Goal: Information Seeking & Learning: Learn about a topic

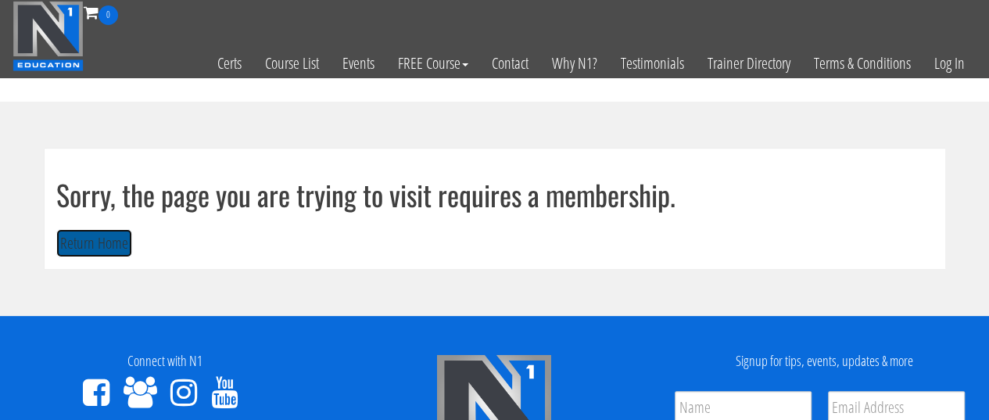
click at [96, 242] on button "Return Home" at bounding box center [94, 243] width 76 height 29
click at [124, 249] on button "Return Home" at bounding box center [94, 243] width 76 height 29
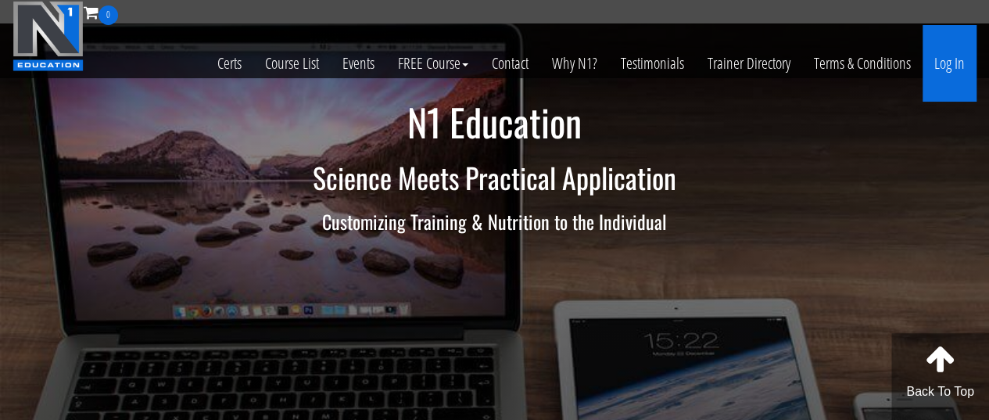
click at [943, 56] on link "Log In" at bounding box center [949, 63] width 54 height 77
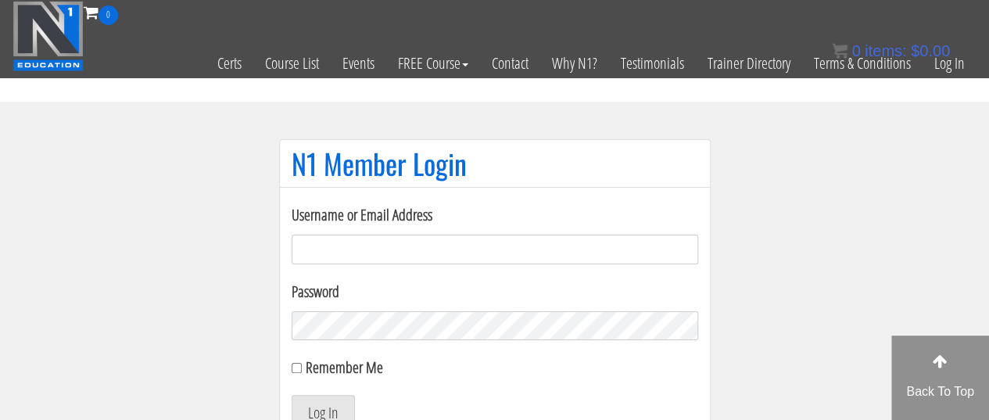
type input "sarahasmith513@gmail.com"
click at [292, 363] on input "Remember Me" at bounding box center [297, 368] width 10 height 10
checkbox input "true"
click at [311, 395] on button "Log In" at bounding box center [323, 411] width 63 height 33
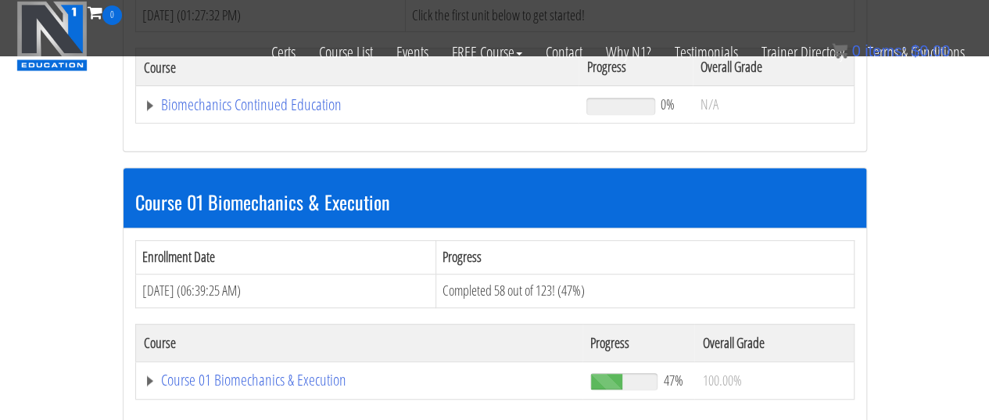
scroll to position [367, 0]
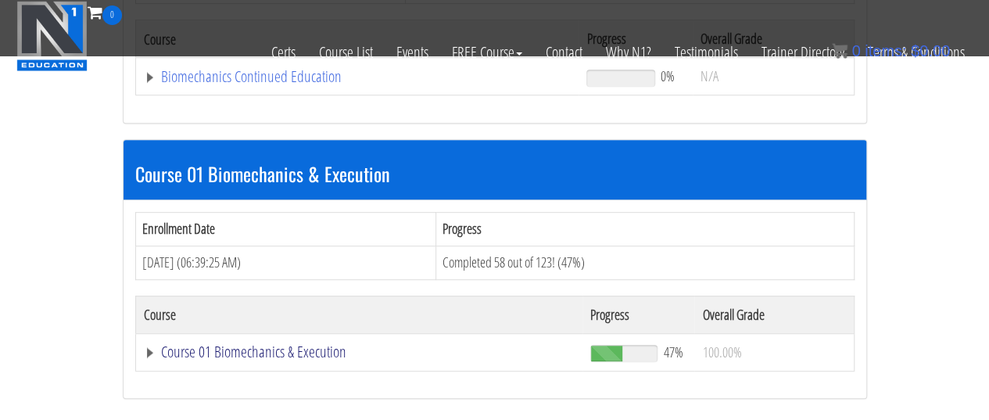
click at [267, 84] on link "Course 01 Biomechanics & Execution" at bounding box center [358, 77] width 428 height 16
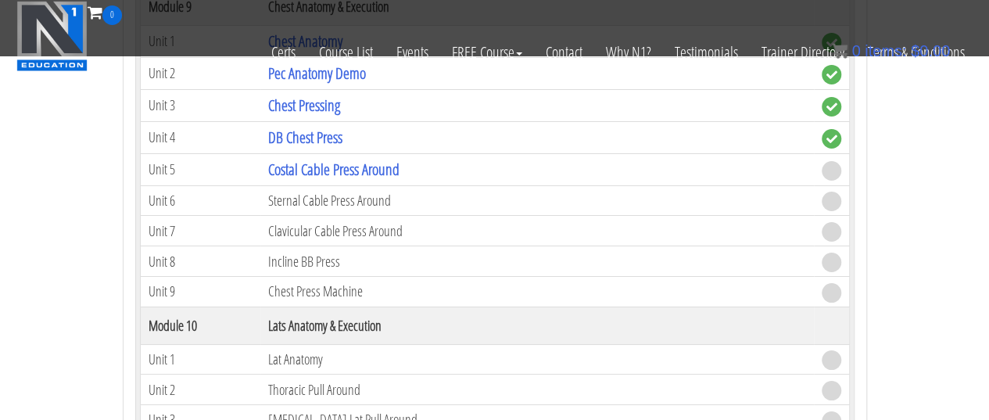
scroll to position [2687, 0]
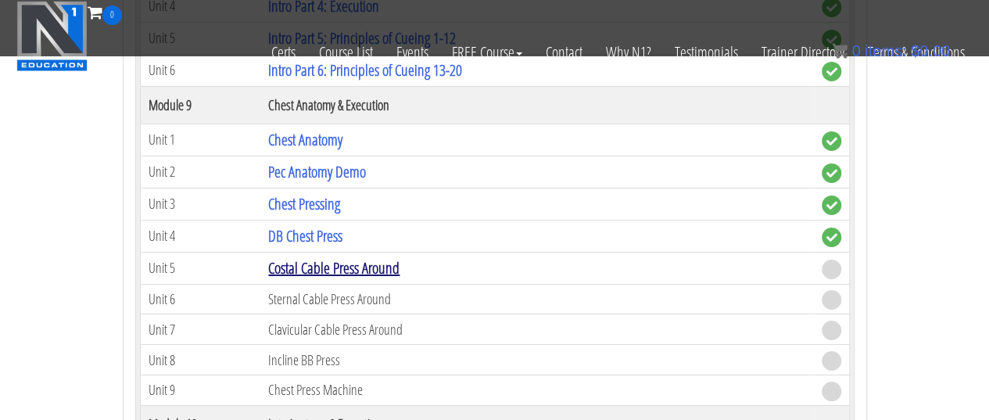
click at [316, 257] on link "Costal Cable Press Around" at bounding box center [333, 267] width 131 height 21
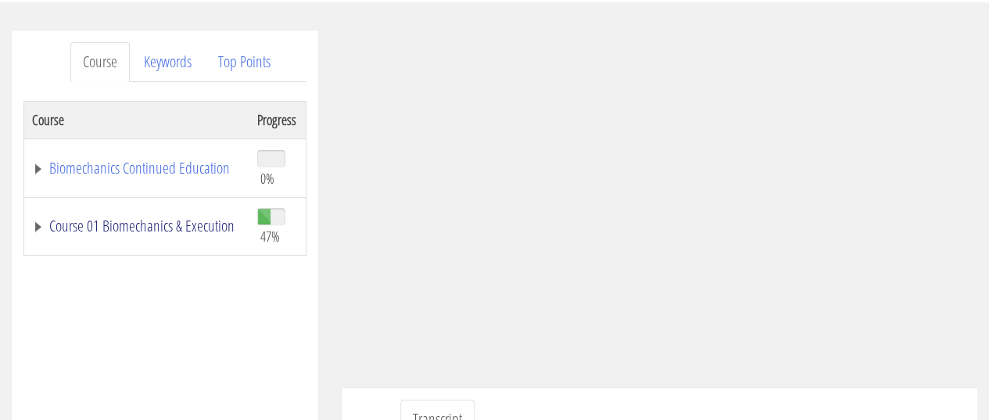
scroll to position [175, 0]
click at [148, 217] on link "Course 01 Biomechanics & Execution" at bounding box center [136, 225] width 209 height 16
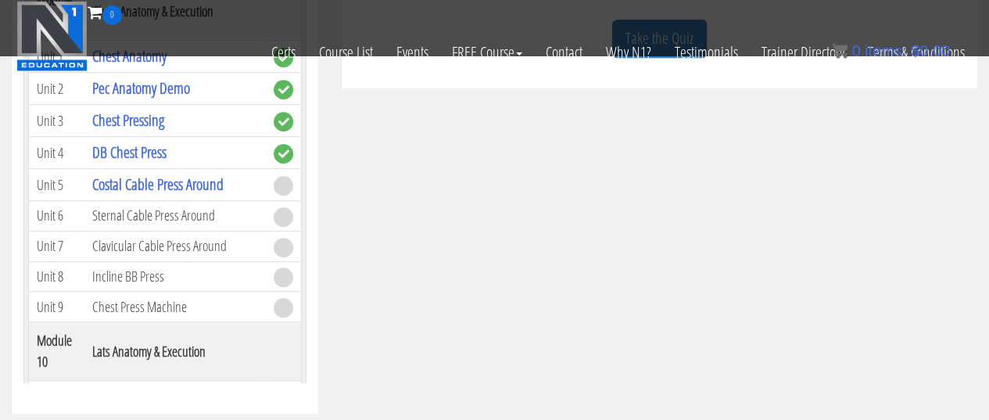
scroll to position [2566, 0]
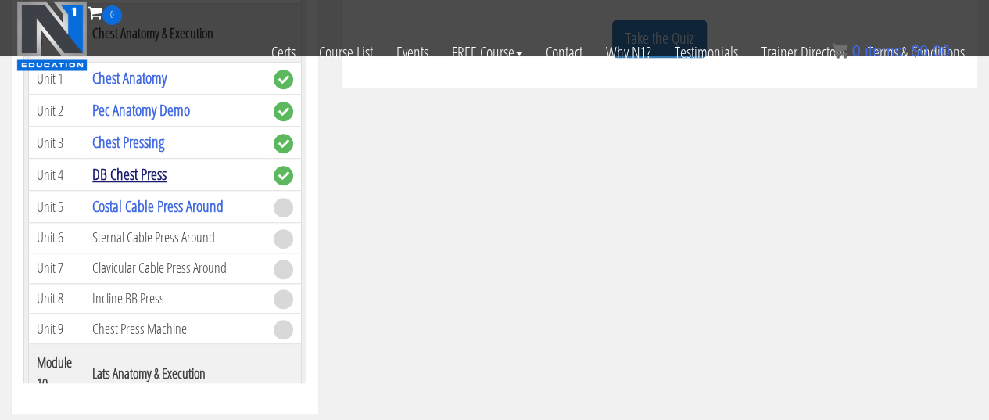
click at [117, 163] on link "DB Chest Press" at bounding box center [129, 173] width 74 height 21
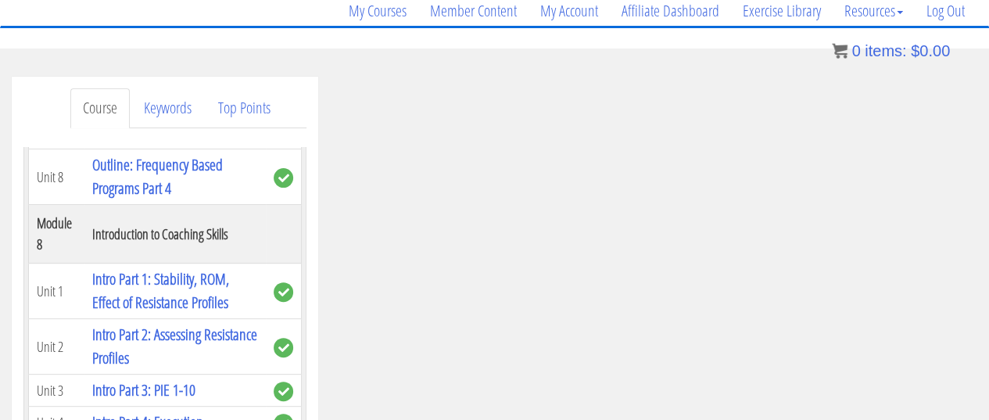
scroll to position [130, 0]
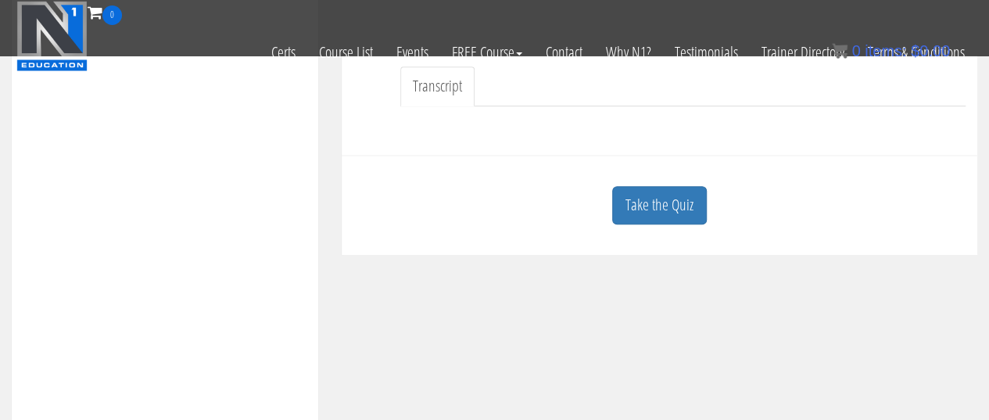
scroll to position [410, 0]
click at [685, 195] on link "Take the Quiz" at bounding box center [659, 204] width 95 height 38
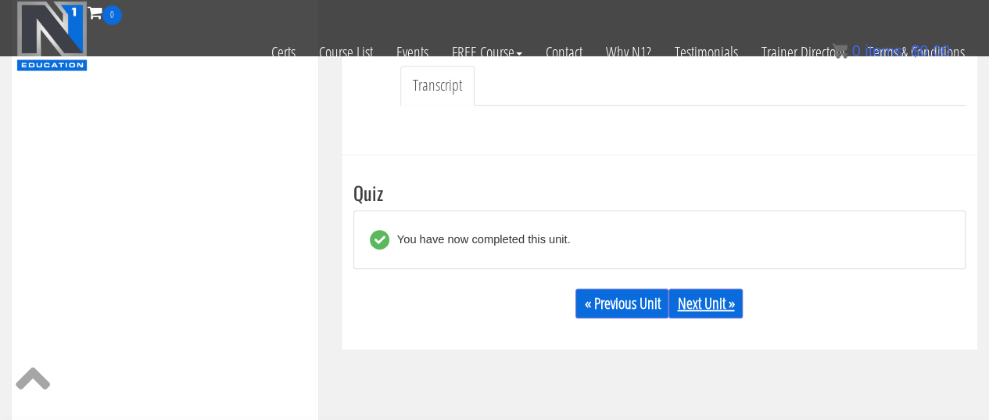
click at [702, 297] on link "Next Unit »" at bounding box center [705, 303] width 74 height 30
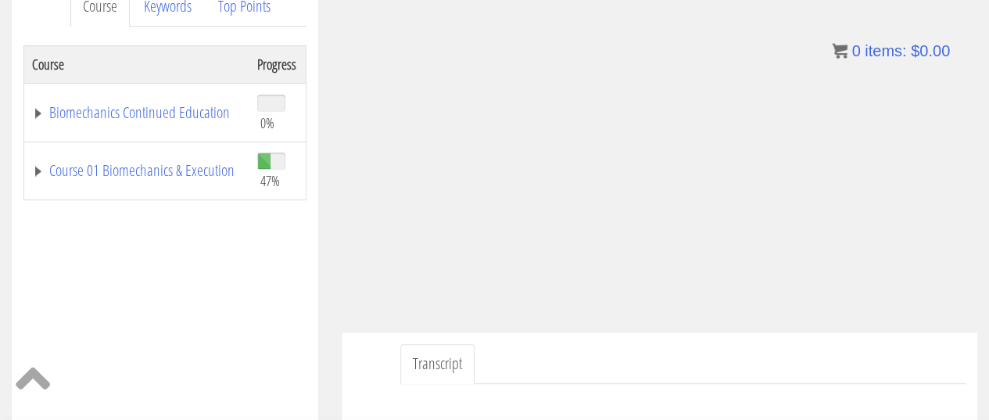
scroll to position [219, 0]
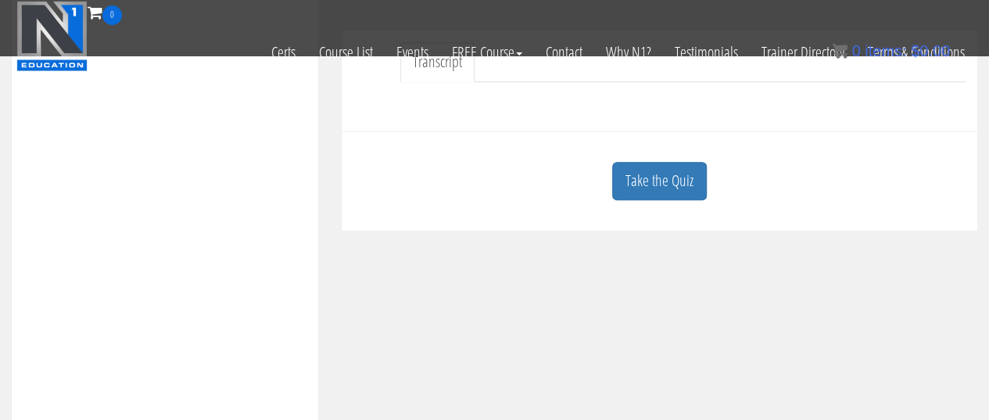
scroll to position [434, 0]
click at [669, 184] on link "Take the Quiz" at bounding box center [659, 180] width 95 height 38
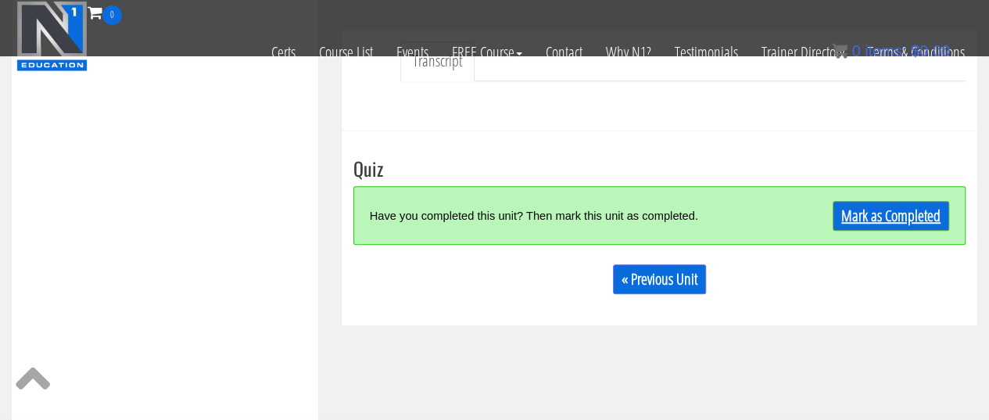
click at [919, 205] on link "Mark as Completed" at bounding box center [890, 216] width 116 height 30
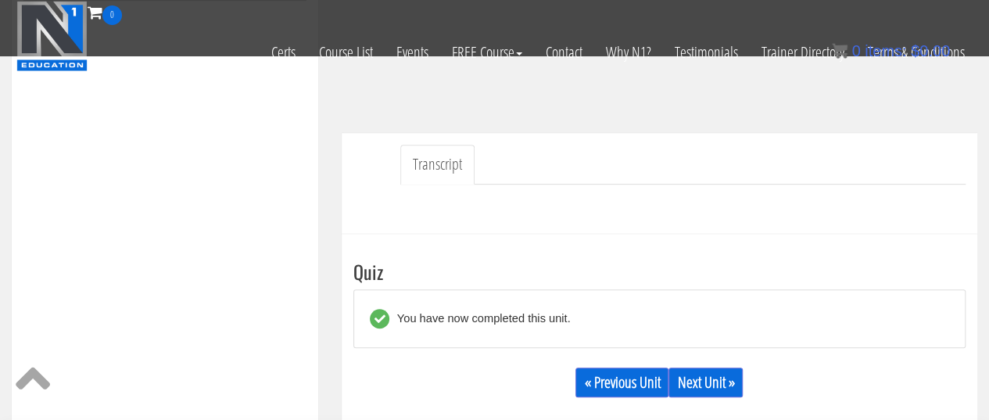
scroll to position [352, 0]
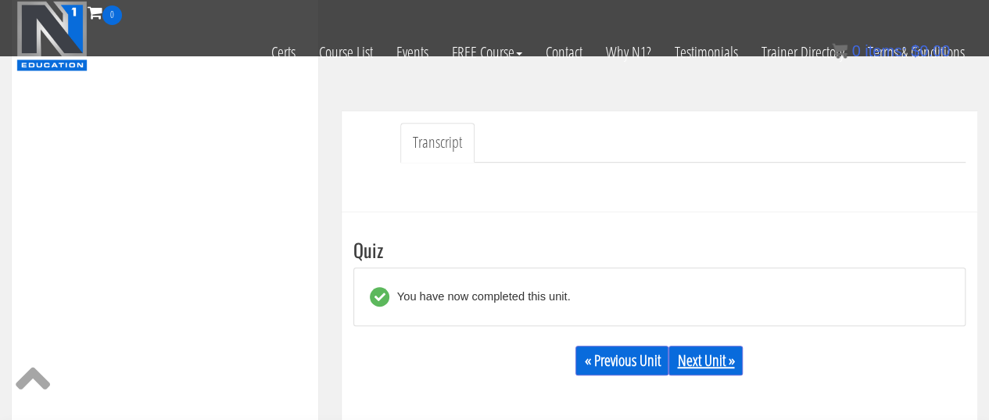
click at [730, 360] on link "Next Unit »" at bounding box center [705, 360] width 74 height 30
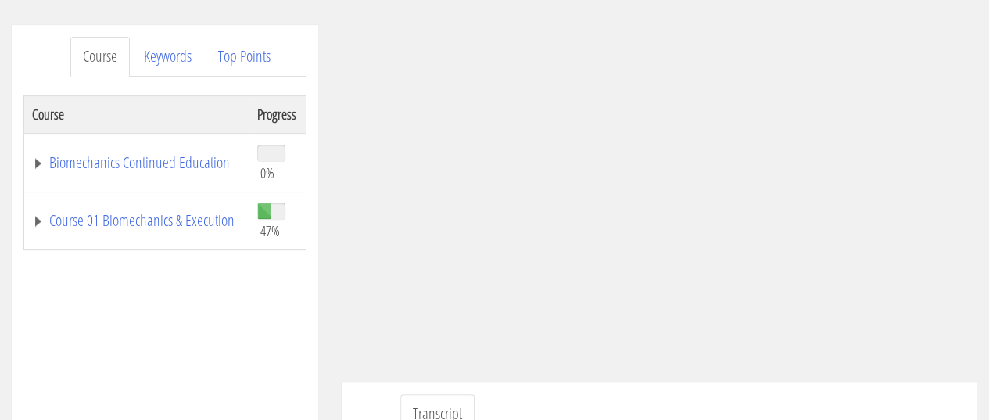
scroll to position [197, 0]
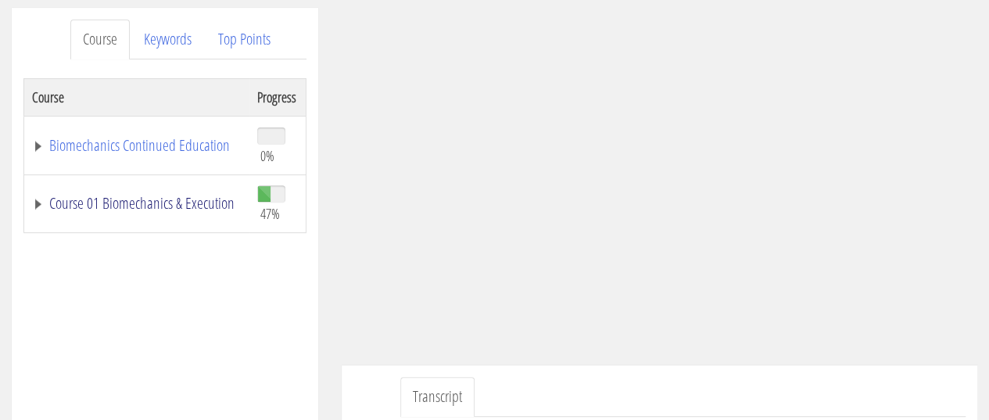
click at [134, 196] on link "Course 01 Biomechanics & Execution" at bounding box center [136, 203] width 209 height 16
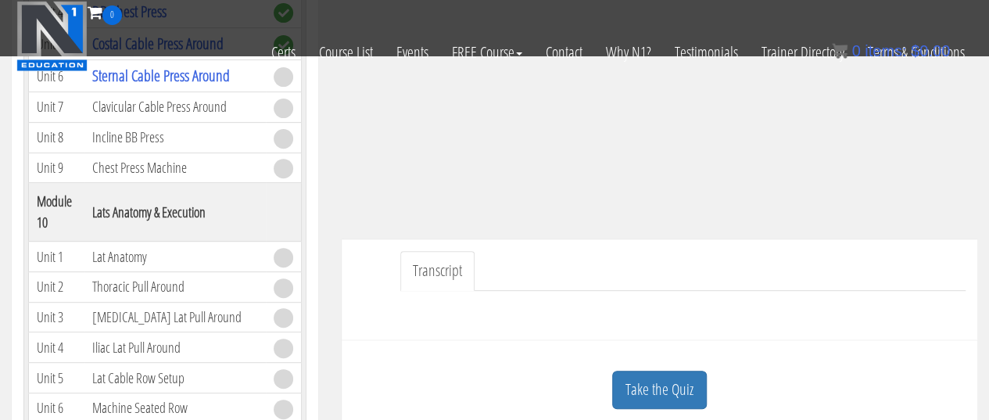
scroll to position [353, 0]
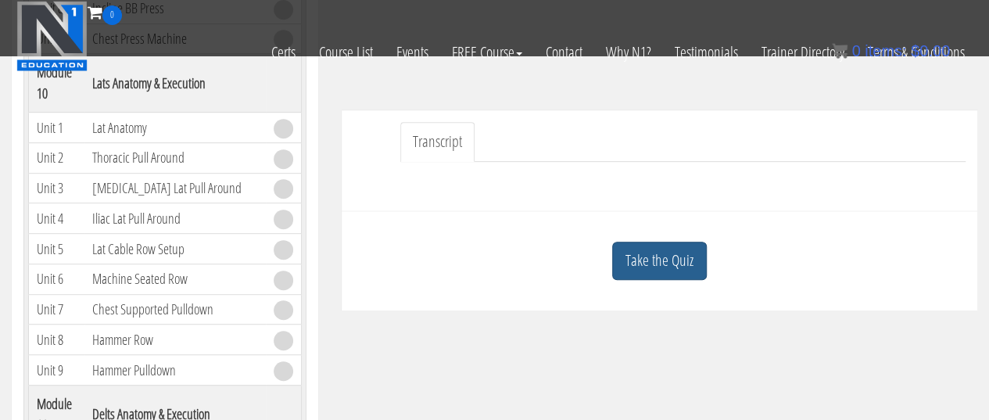
click at [669, 259] on link "Take the Quiz" at bounding box center [659, 261] width 95 height 38
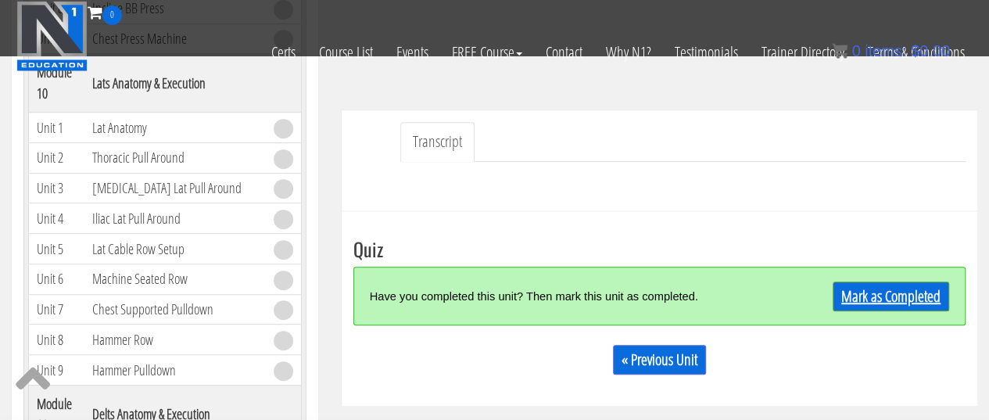
click at [874, 296] on link "Mark as Completed" at bounding box center [890, 296] width 116 height 30
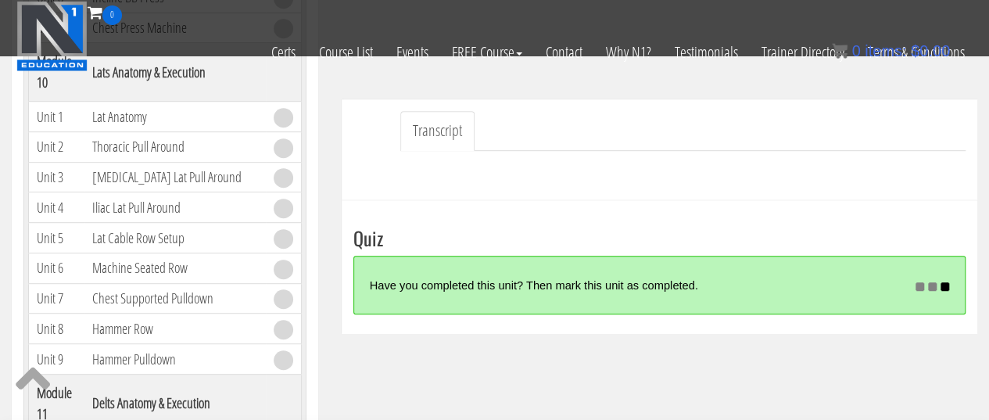
scroll to position [365, 0]
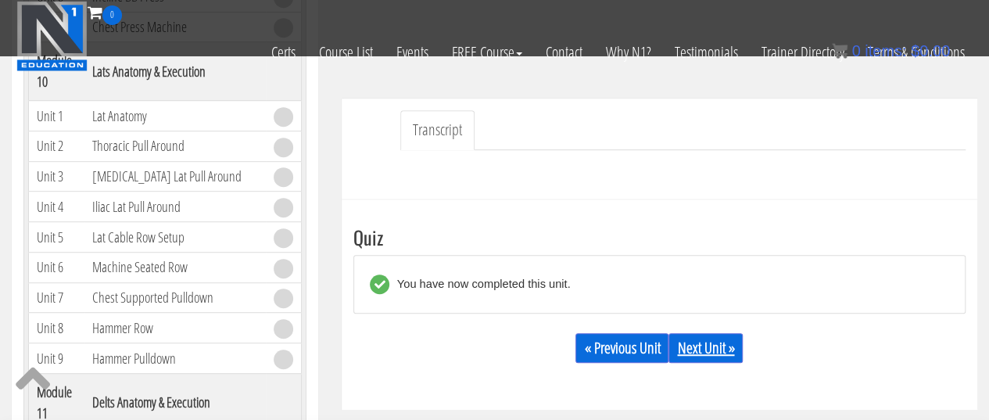
click at [722, 342] on link "Next Unit »" at bounding box center [705, 348] width 74 height 30
click at [707, 345] on link "Next Unit »" at bounding box center [705, 348] width 74 height 30
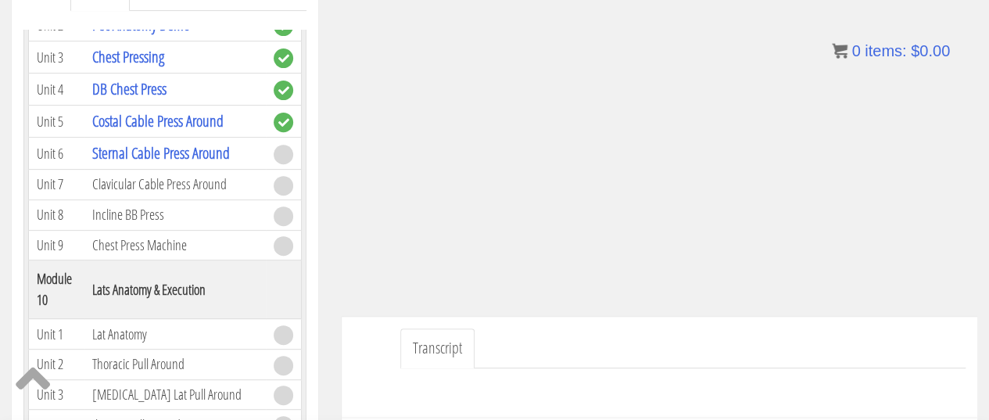
scroll to position [253, 0]
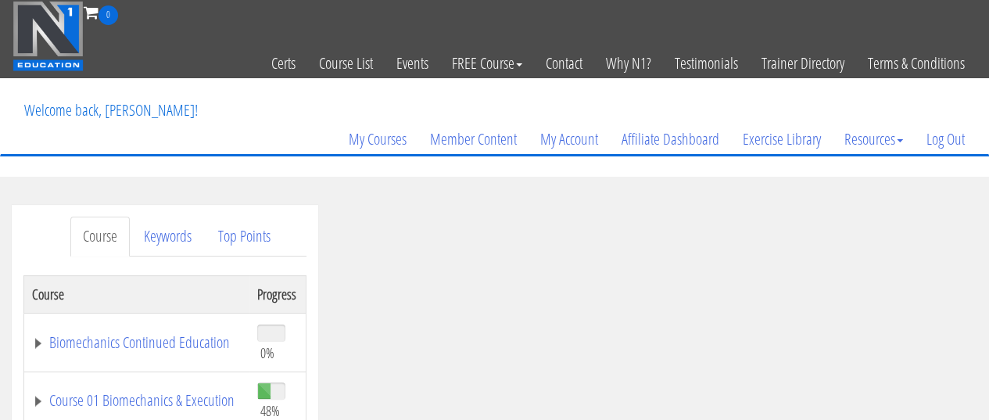
scroll to position [156, 0]
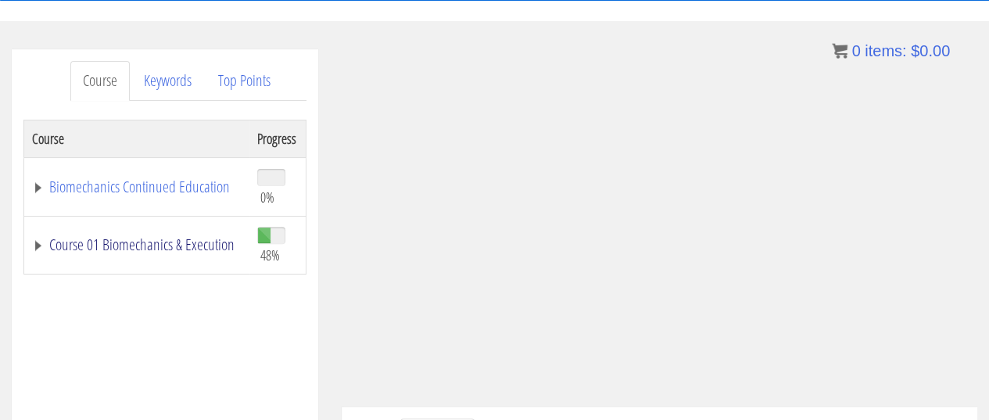
click at [91, 237] on link "Course 01 Biomechanics & Execution" at bounding box center [136, 245] width 209 height 16
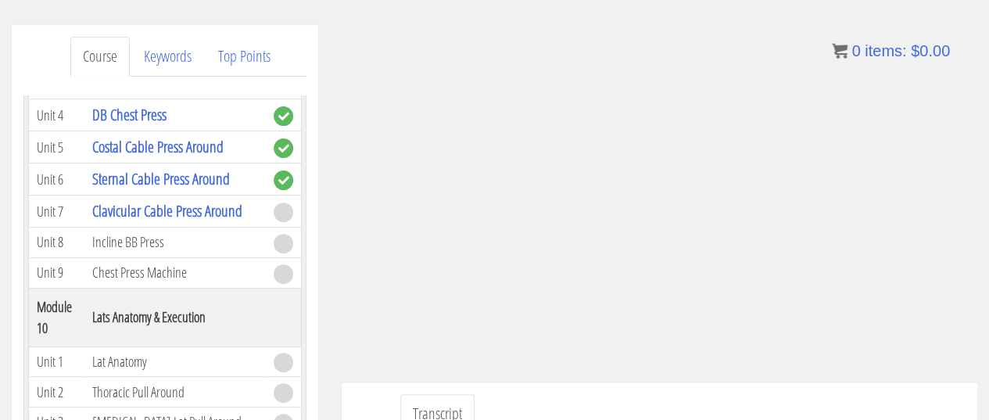
scroll to position [287, 0]
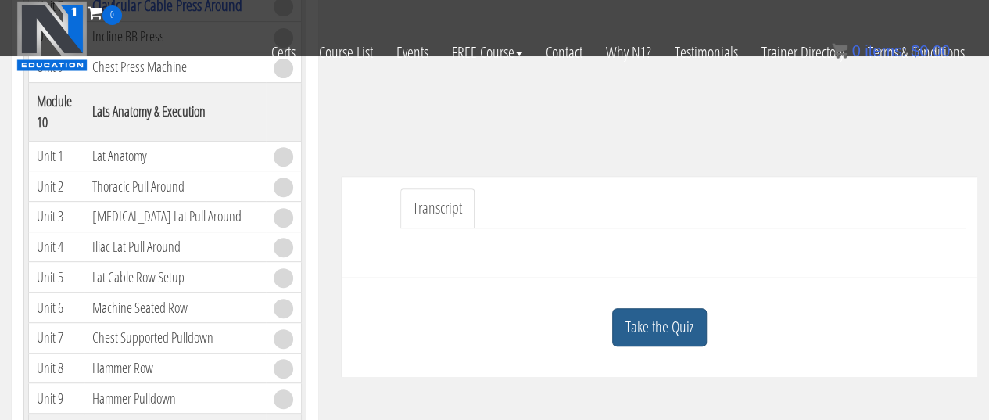
click at [664, 317] on link "Take the Quiz" at bounding box center [659, 327] width 95 height 38
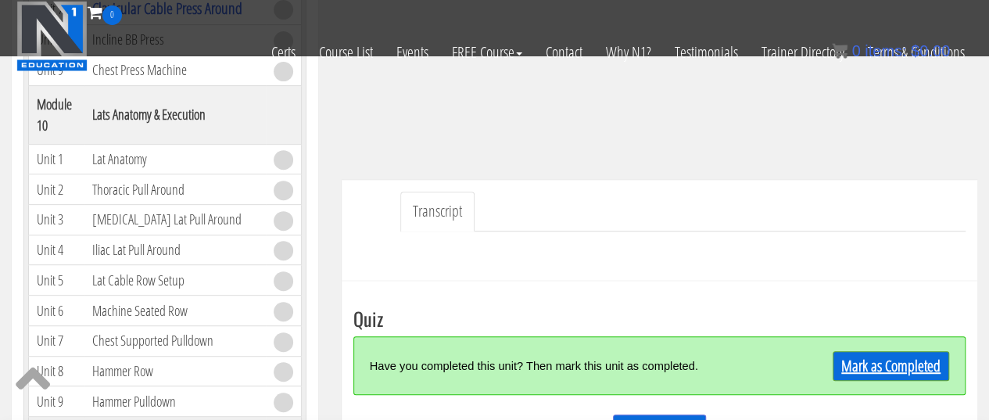
scroll to position [370, 0]
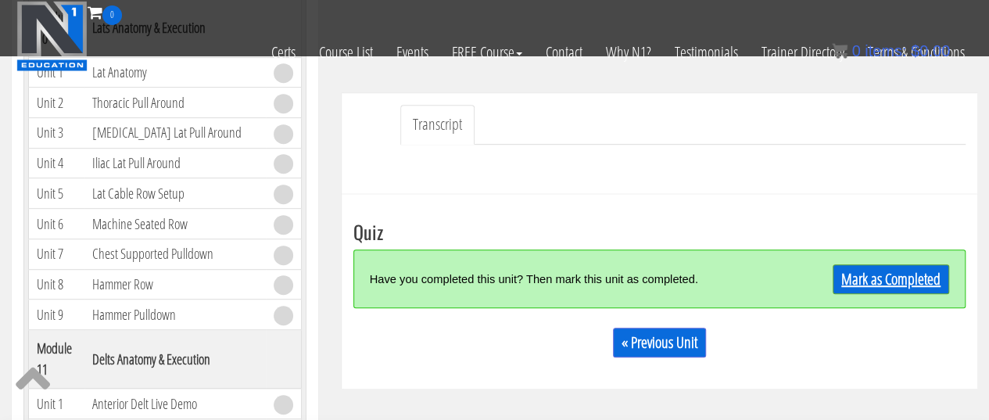
click at [897, 279] on link "Mark as Completed" at bounding box center [890, 279] width 116 height 30
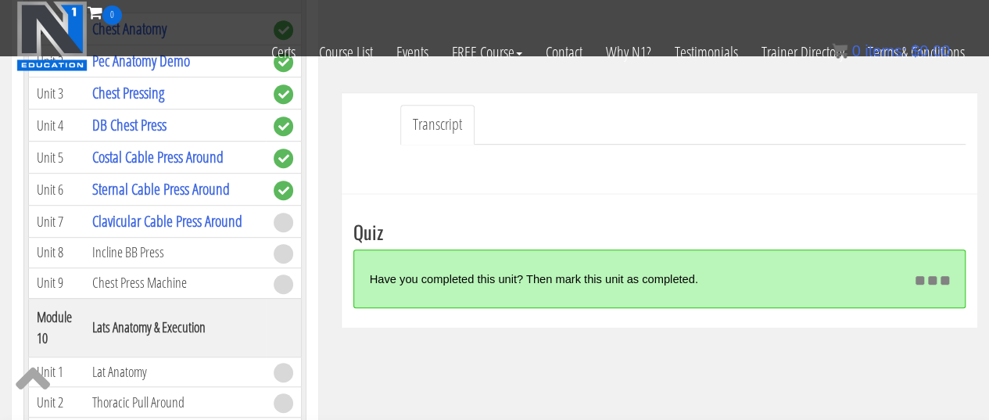
scroll to position [2832, 0]
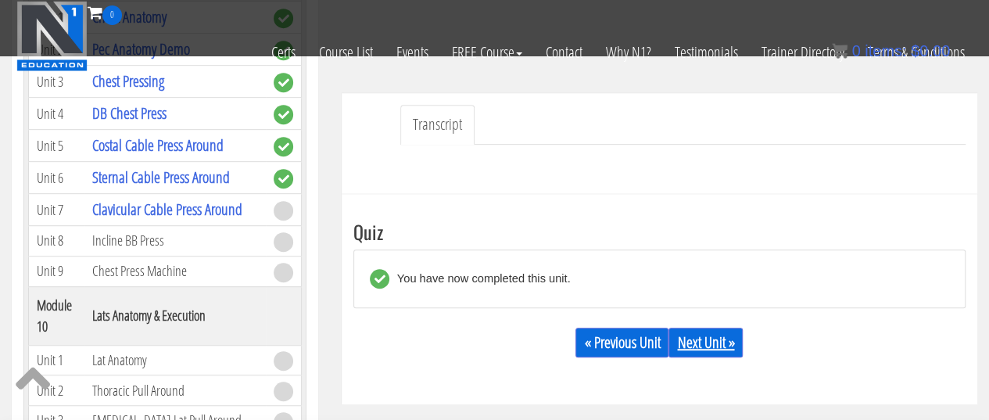
click at [730, 342] on link "Next Unit »" at bounding box center [705, 342] width 74 height 30
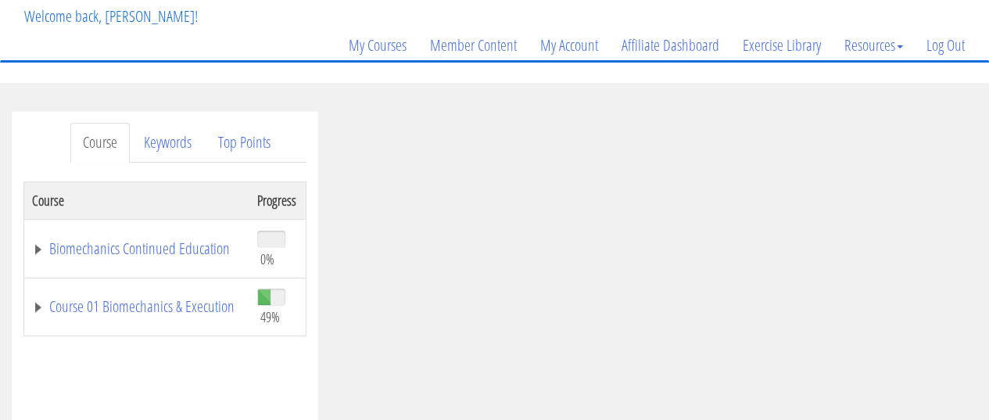
scroll to position [186, 0]
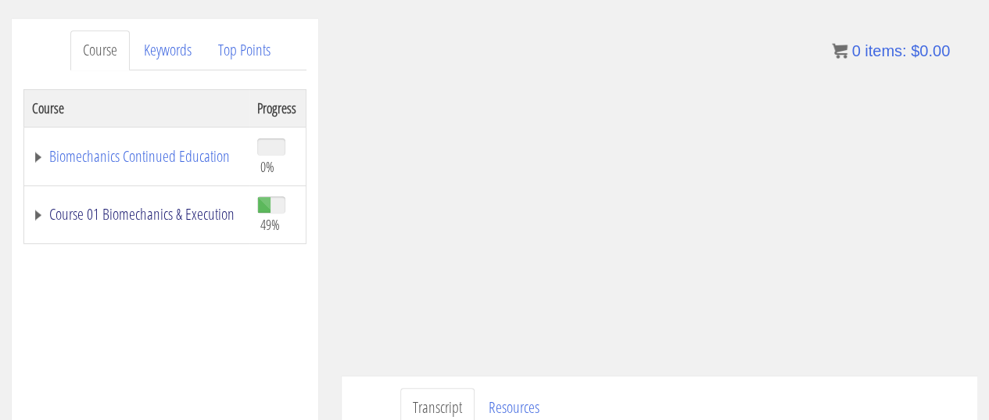
click at [92, 209] on link "Course 01 Biomechanics & Execution" at bounding box center [136, 214] width 209 height 16
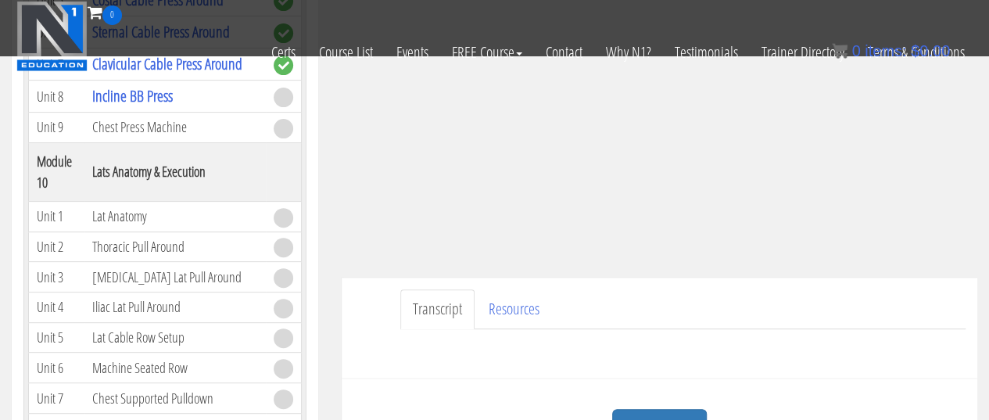
scroll to position [383, 0]
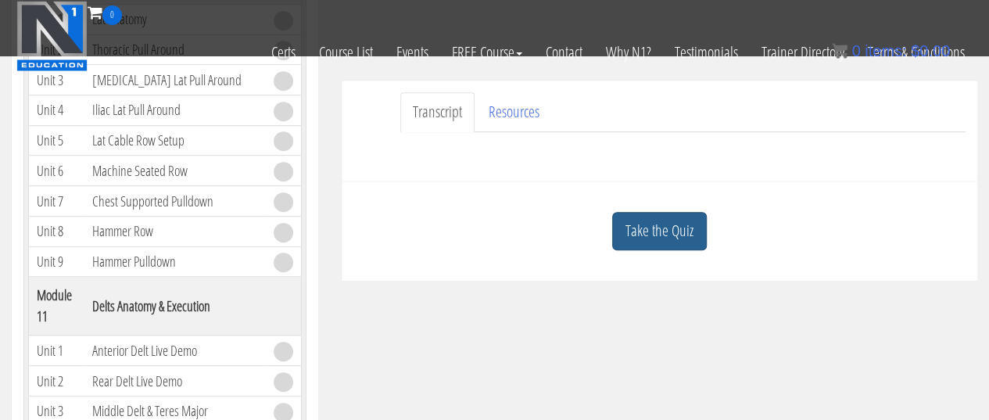
click at [665, 220] on link "Take the Quiz" at bounding box center [659, 231] width 95 height 38
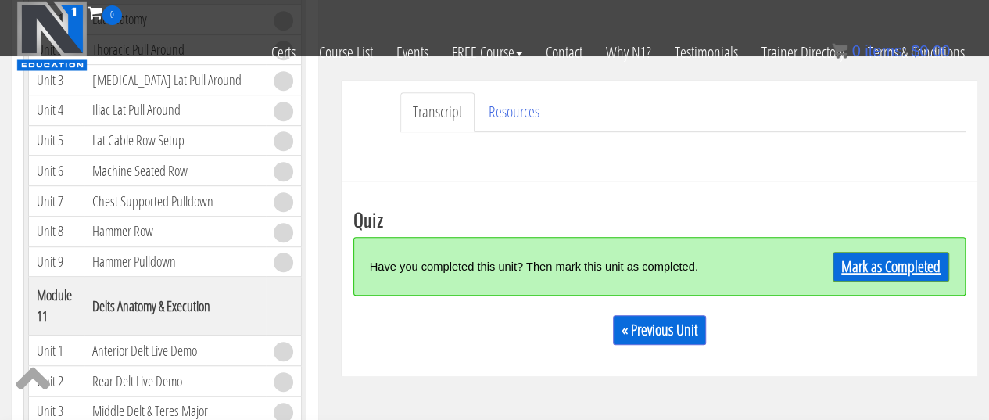
click at [850, 267] on link "Mark as Completed" at bounding box center [890, 267] width 116 height 30
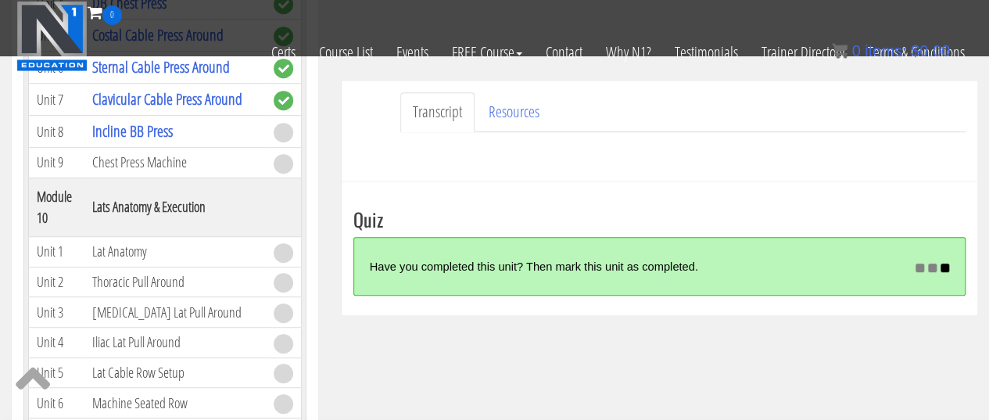
scroll to position [2792, 0]
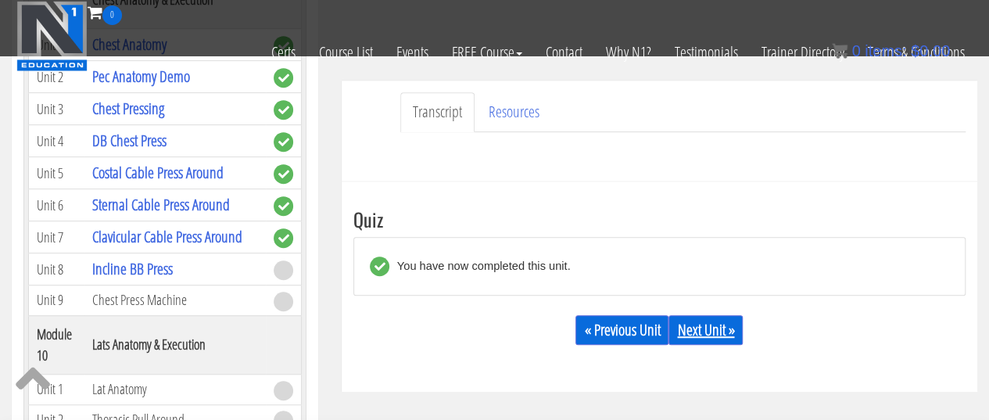
click at [724, 320] on link "Next Unit »" at bounding box center [705, 330] width 74 height 30
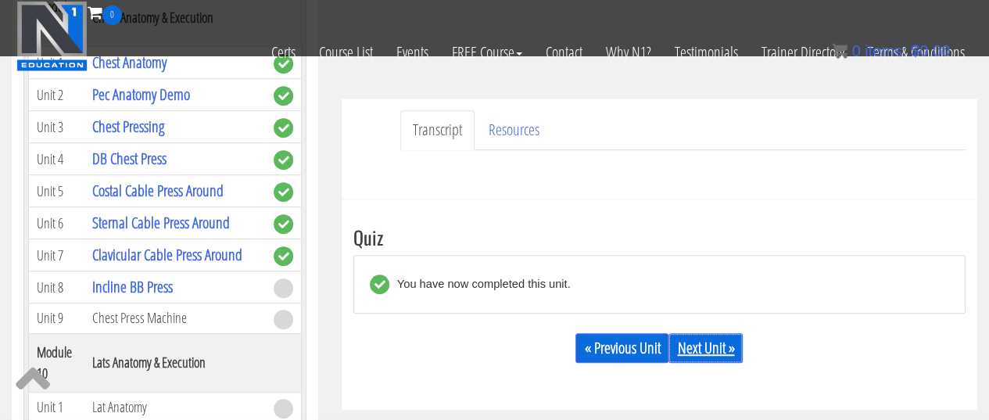
scroll to position [366, 0]
click at [703, 352] on link "Next Unit »" at bounding box center [705, 347] width 74 height 30
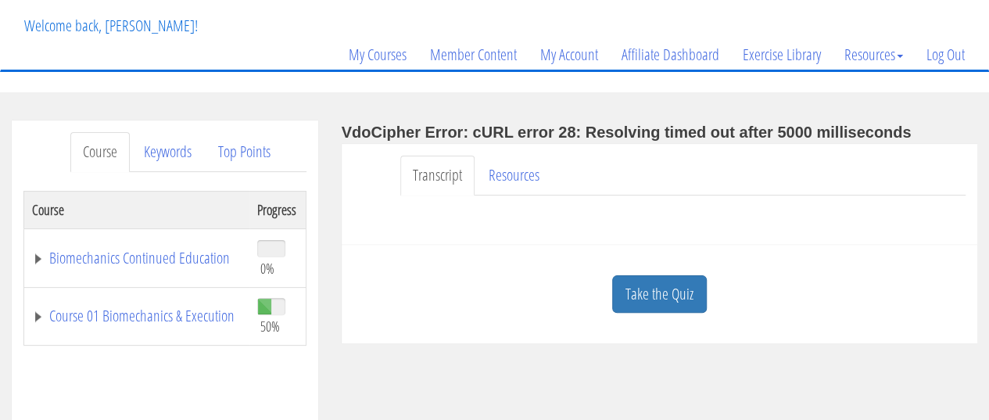
scroll to position [172, 0]
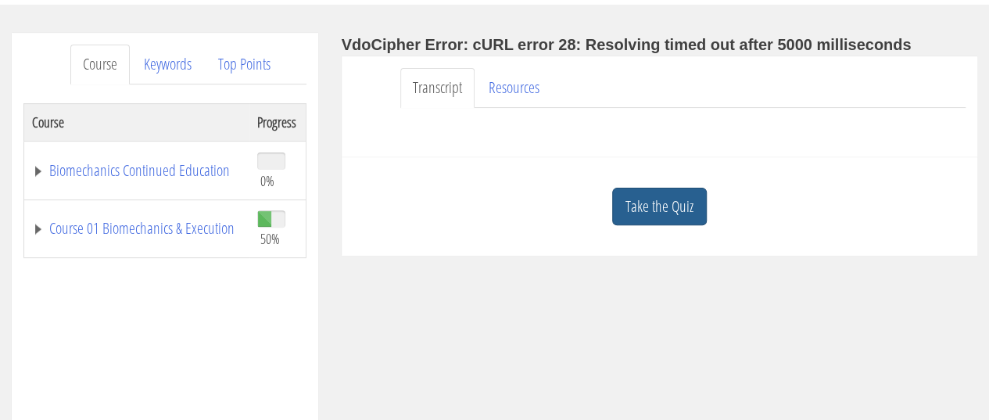
click at [680, 201] on link "Take the Quiz" at bounding box center [659, 207] width 95 height 38
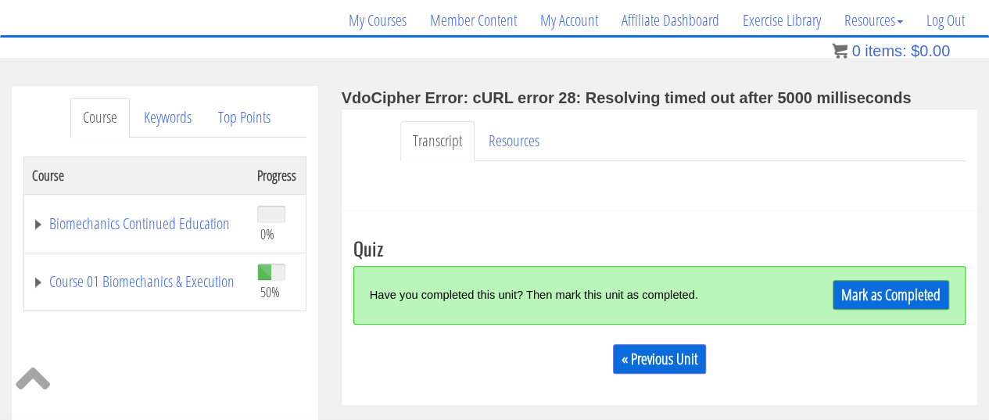
scroll to position [120, 0]
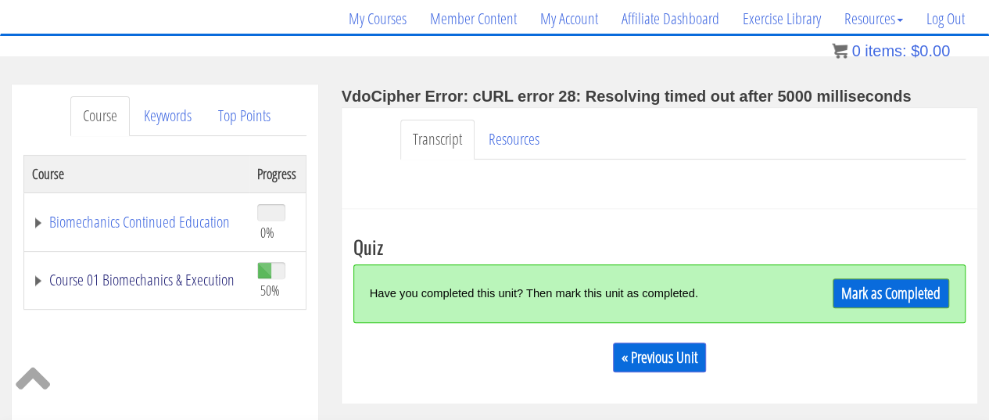
click at [141, 276] on link "Course 01 Biomechanics & Execution" at bounding box center [136, 280] width 209 height 16
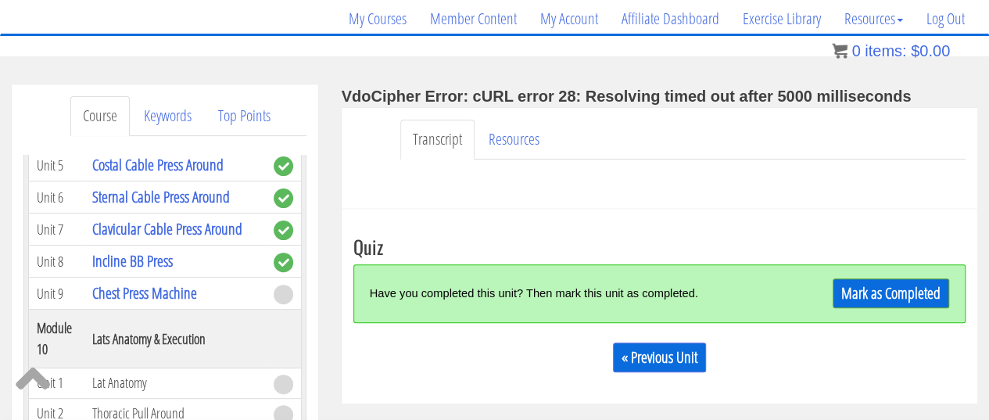
scroll to position [3159, 0]
click at [166, 284] on link "Chest Press Machine" at bounding box center [144, 294] width 105 height 21
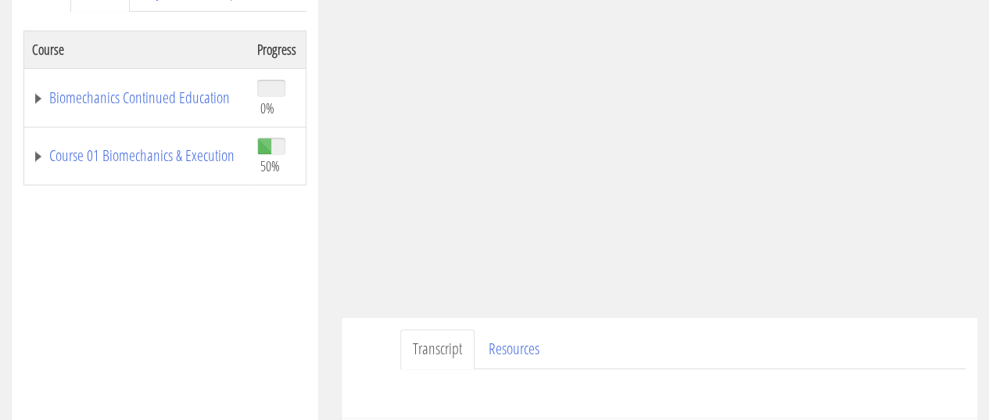
scroll to position [250, 0]
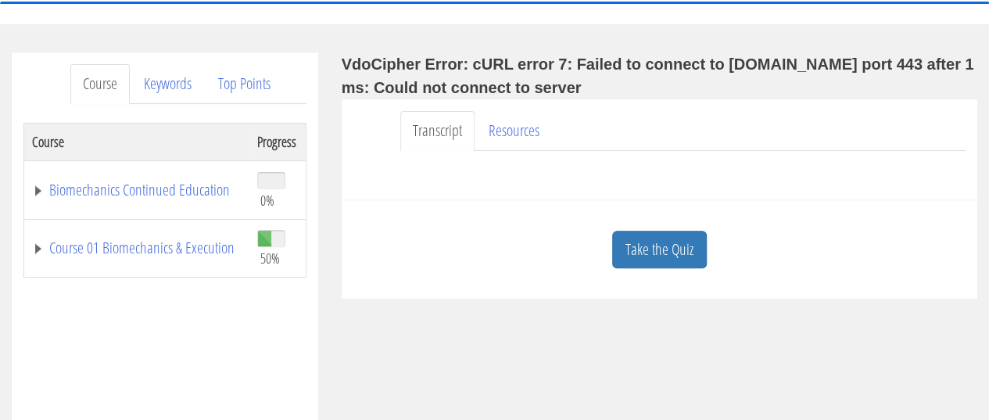
scroll to position [152, 0]
click at [144, 241] on link "Course 01 Biomechanics & Execution" at bounding box center [136, 249] width 209 height 16
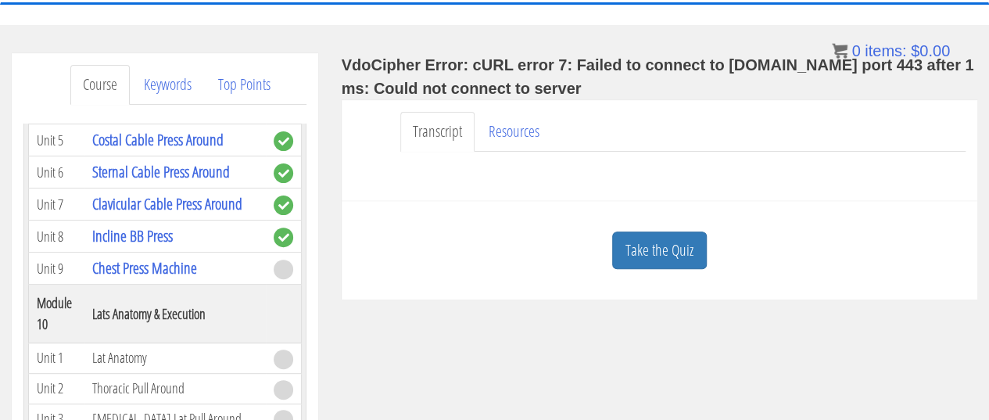
scroll to position [3093, 0]
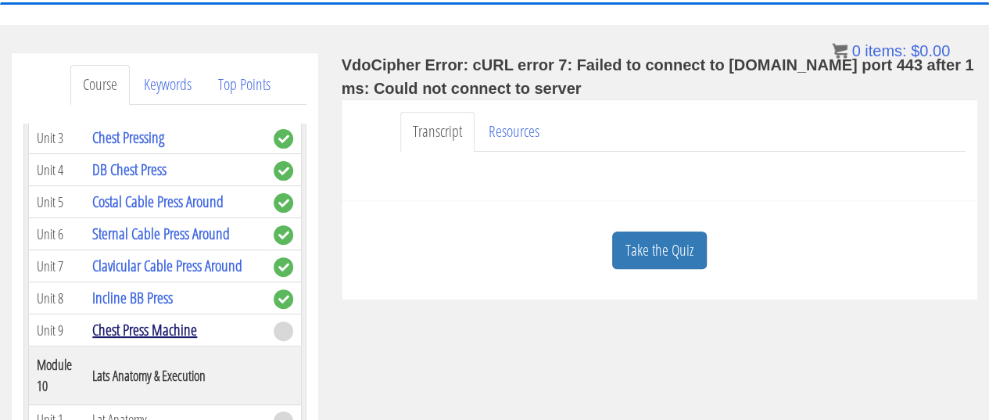
click at [130, 319] on link "Chest Press Machine" at bounding box center [144, 329] width 105 height 21
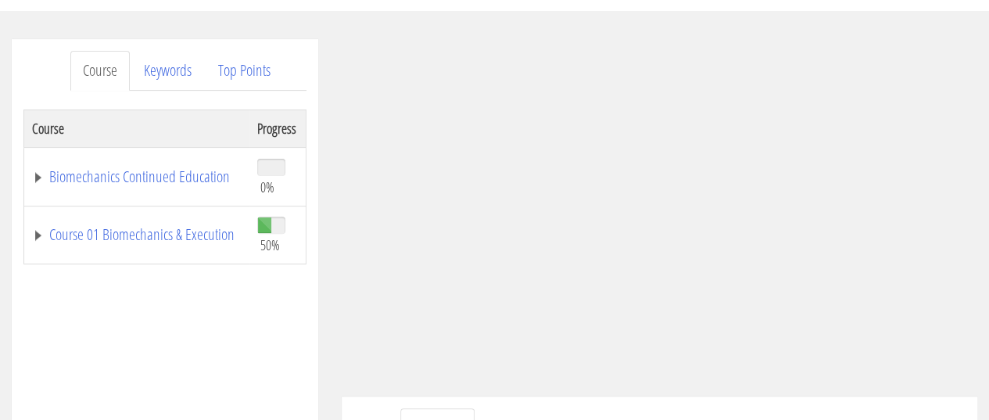
scroll to position [170, 0]
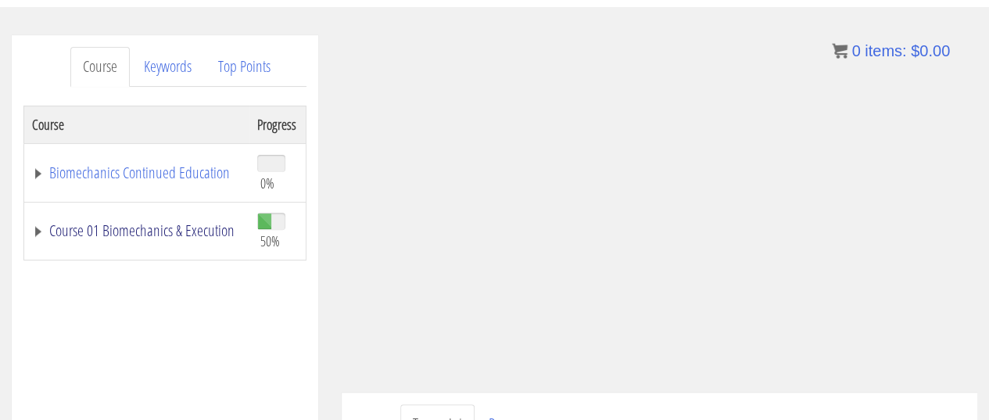
click at [119, 223] on link "Course 01 Biomechanics & Execution" at bounding box center [136, 231] width 209 height 16
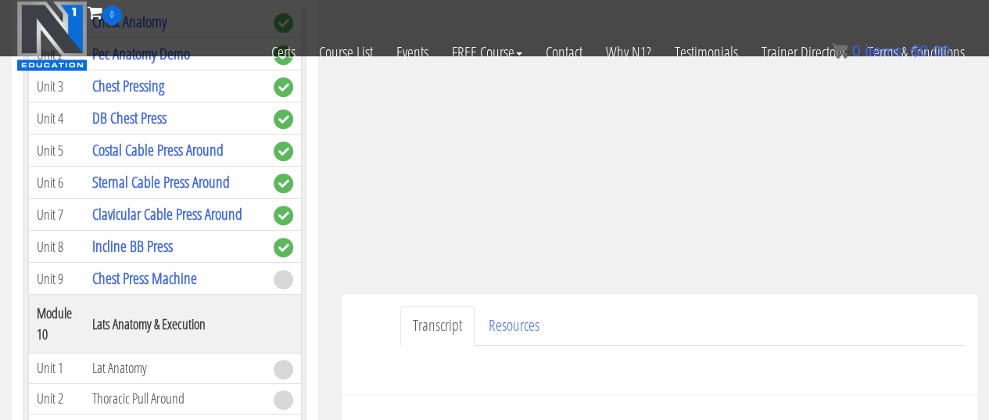
scroll to position [433, 0]
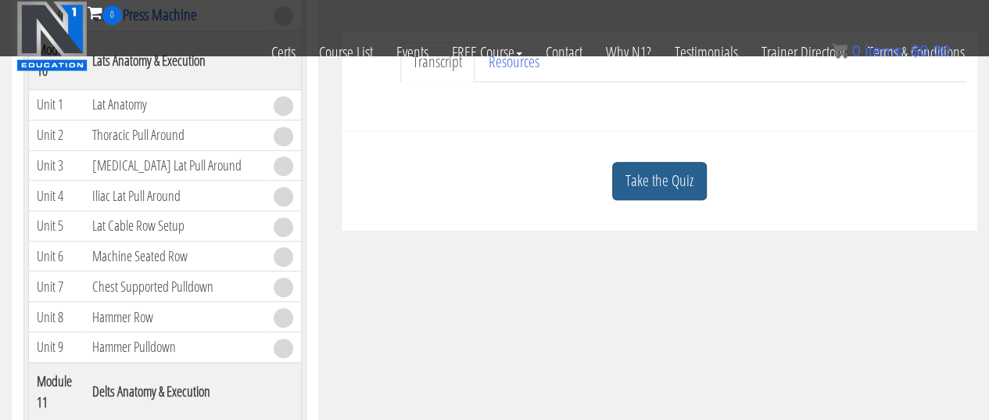
click at [680, 181] on link "Take the Quiz" at bounding box center [659, 181] width 95 height 38
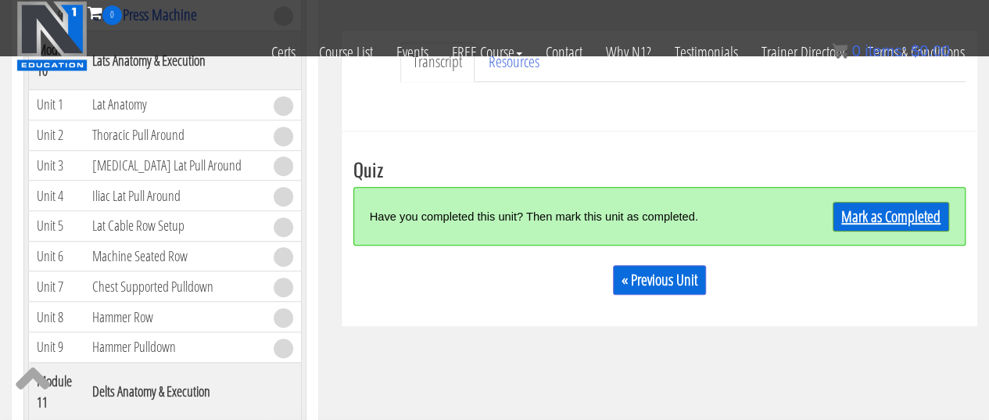
click at [943, 224] on link "Mark as Completed" at bounding box center [890, 217] width 116 height 30
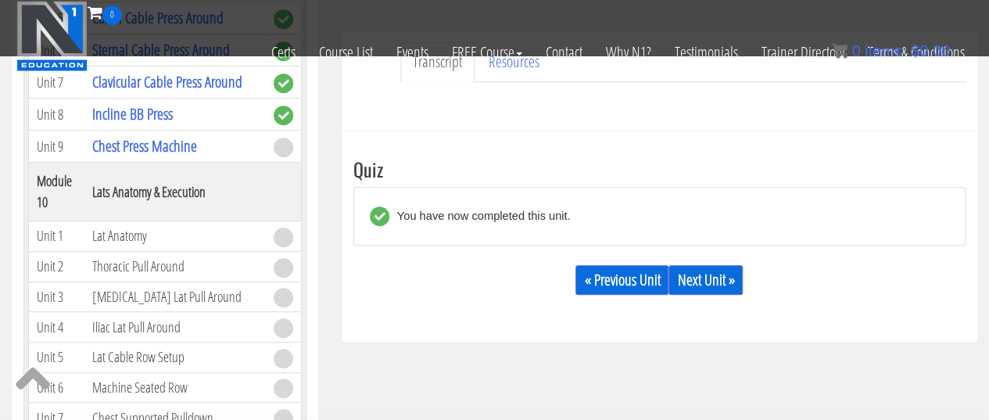
scroll to position [2817, 0]
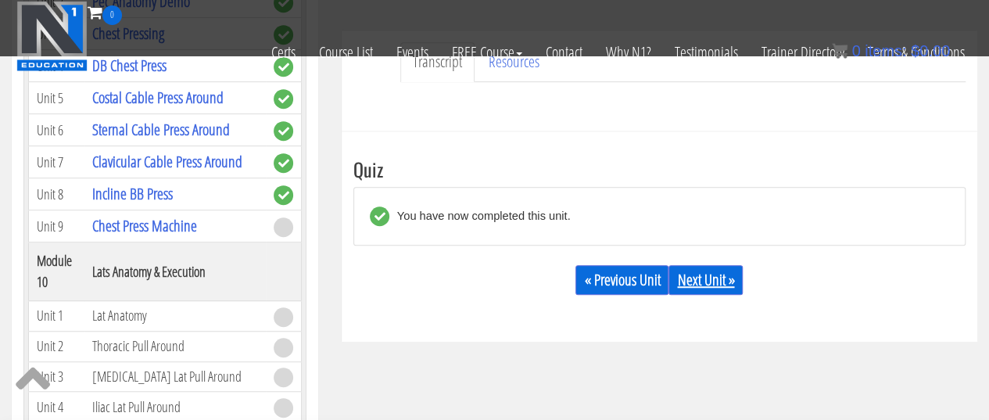
click at [710, 277] on link "Next Unit »" at bounding box center [705, 280] width 74 height 30
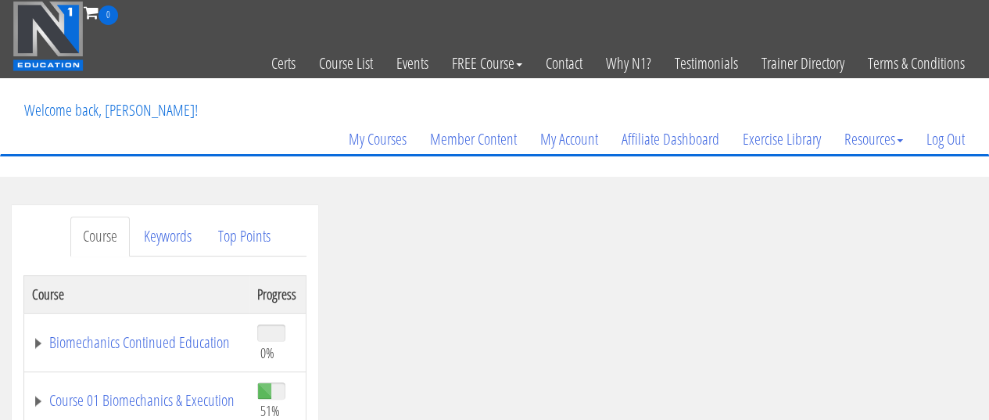
scroll to position [239, 0]
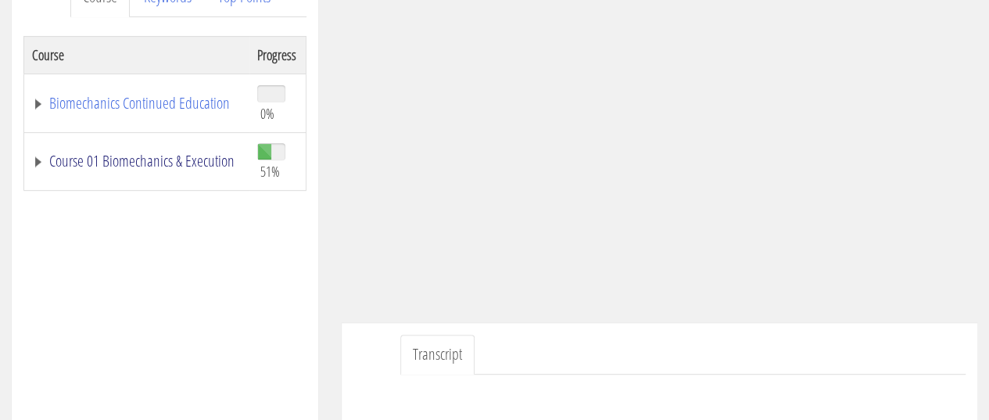
click at [108, 156] on link "Course 01 Biomechanics & Execution" at bounding box center [136, 161] width 209 height 16
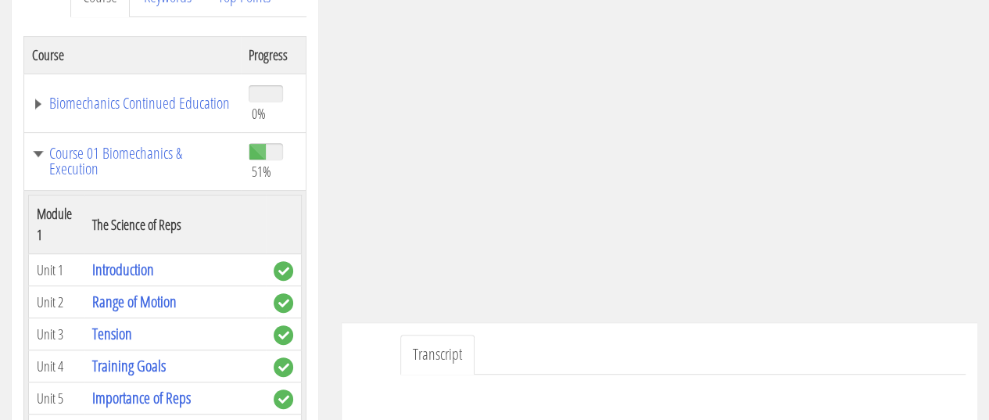
drag, startPoint x: 81, startPoint y: 289, endPoint x: 187, endPoint y: -34, distance: 339.6
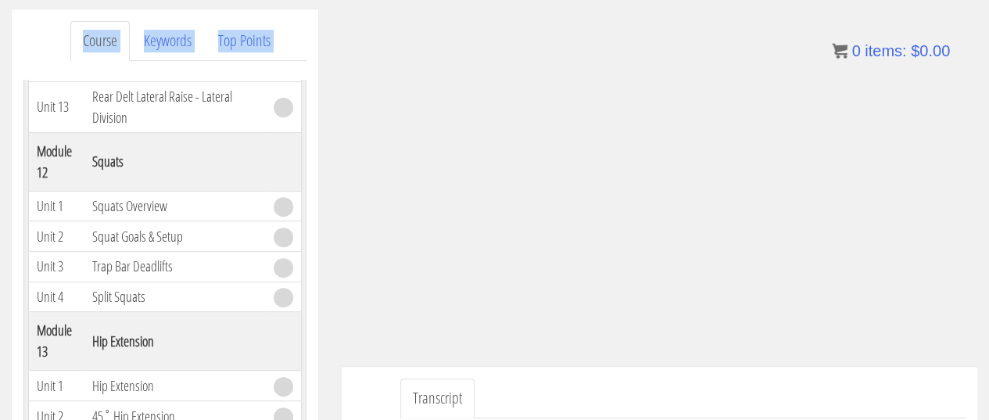
scroll to position [4134, 0]
